Goal: Information Seeking & Learning: Compare options

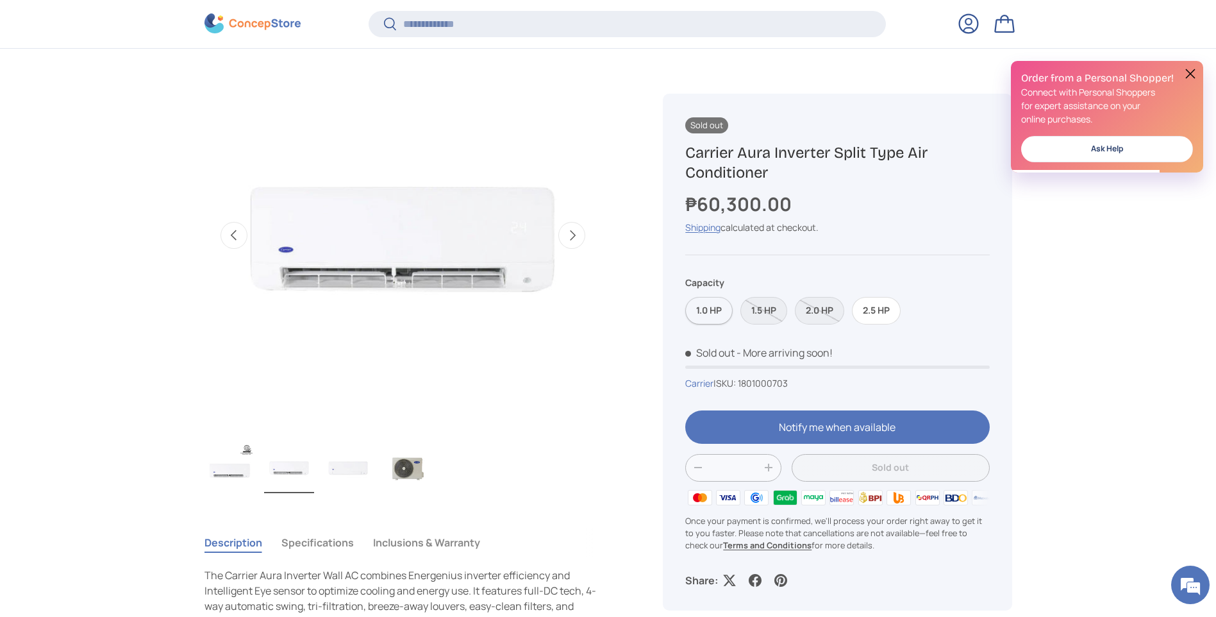
click at [701, 312] on label "1.0 HP" at bounding box center [708, 311] width 47 height 28
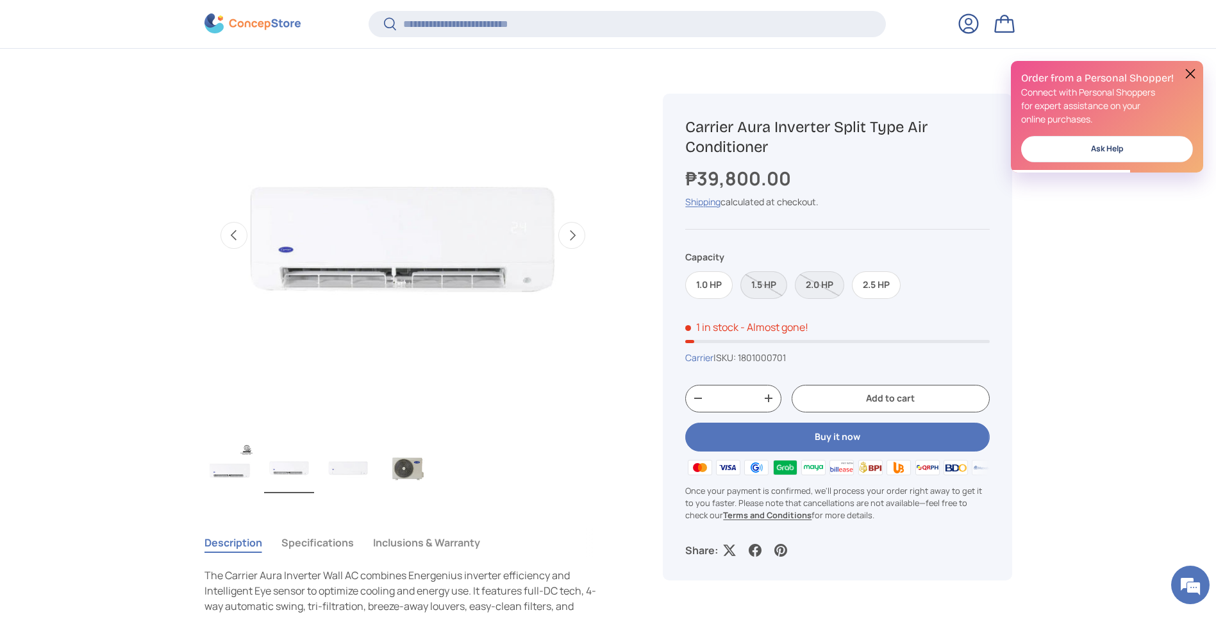
click at [771, 282] on label "1.5 HP" at bounding box center [764, 285] width 47 height 28
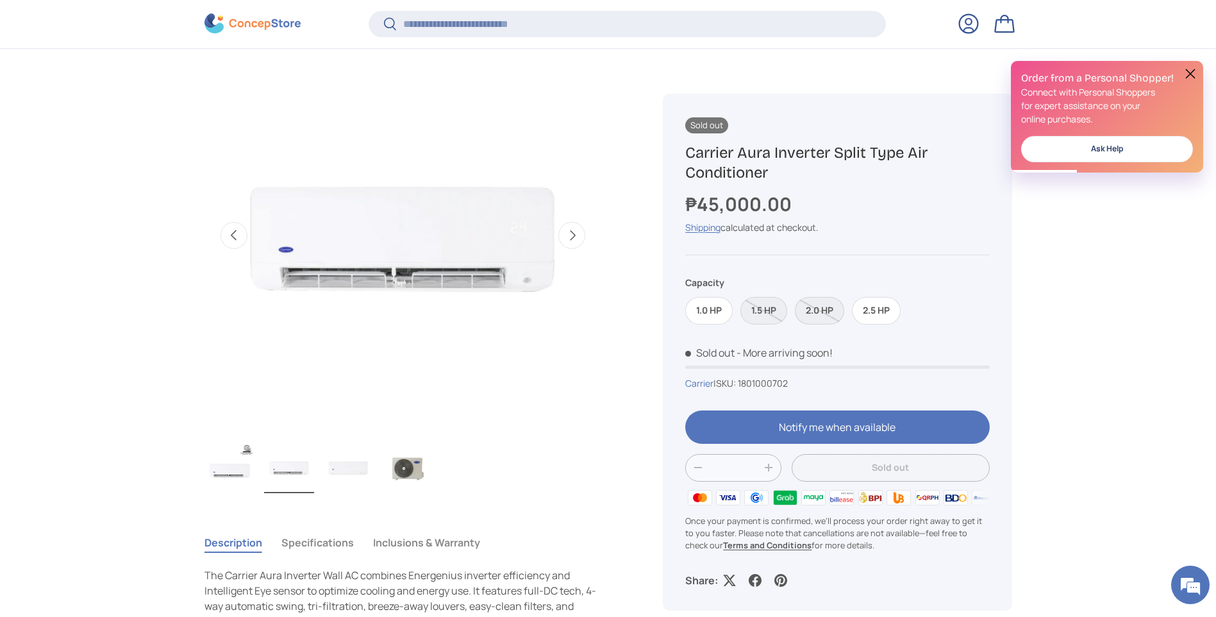
click at [820, 311] on label "2.0 HP" at bounding box center [819, 311] width 49 height 28
click at [867, 303] on label "2.5 HP" at bounding box center [876, 311] width 49 height 28
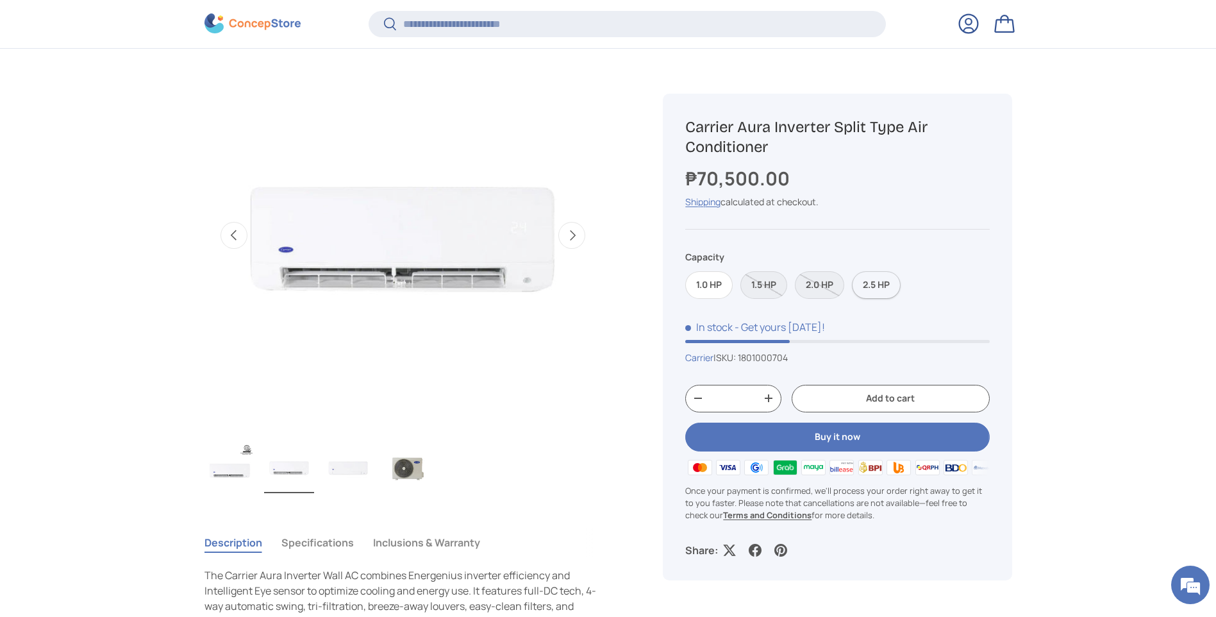
click at [887, 281] on label "2.5 HP" at bounding box center [876, 285] width 49 height 28
click at [884, 284] on label "2.5 HP" at bounding box center [876, 285] width 49 height 28
click at [702, 282] on label "1.0 HP" at bounding box center [708, 285] width 47 height 28
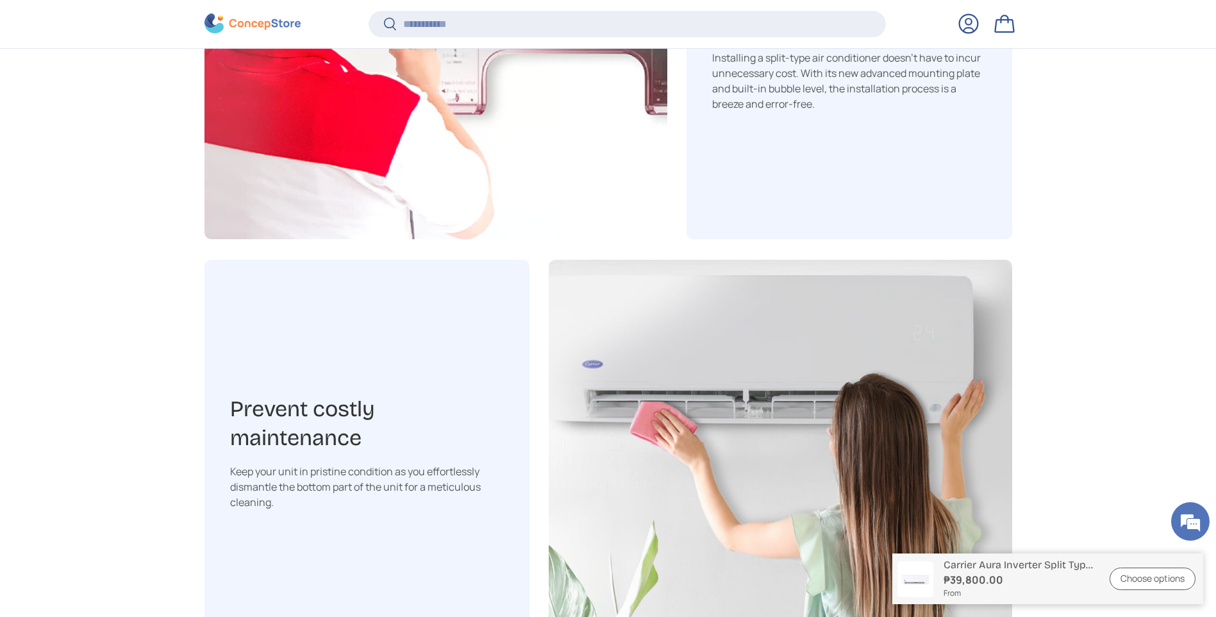
scroll to position [0, 404]
